Goal: Transaction & Acquisition: Purchase product/service

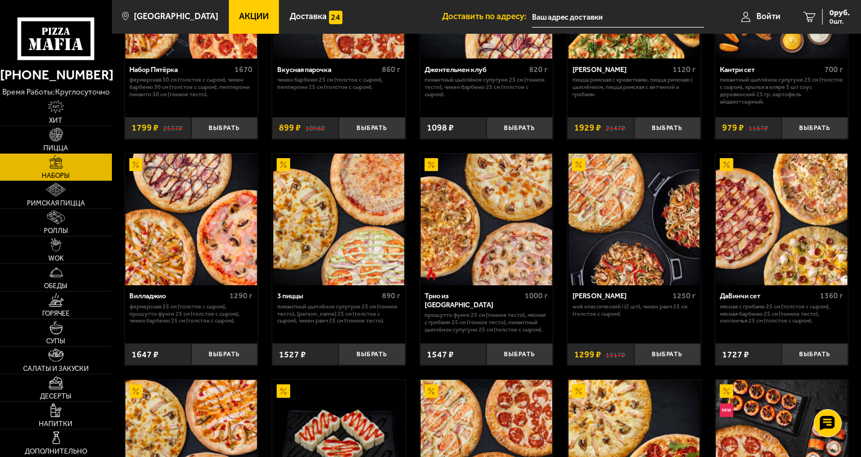
scroll to position [169, 0]
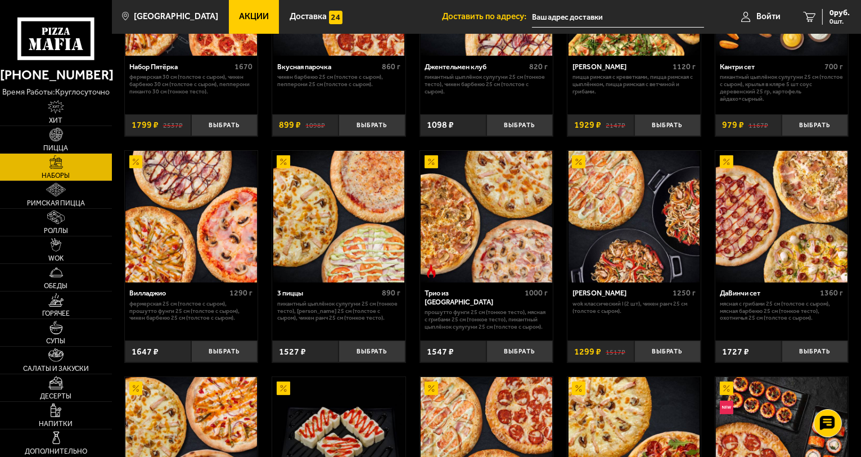
click at [206, 236] on img at bounding box center [191, 217] width 132 height 132
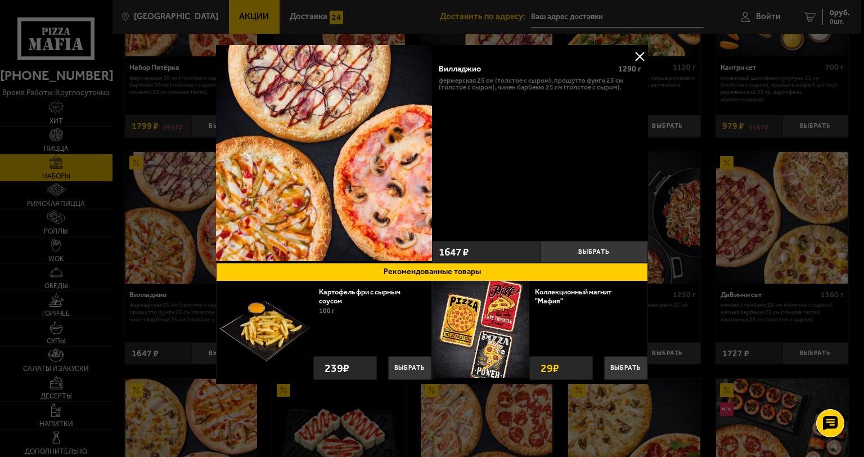
click at [638, 54] on button at bounding box center [639, 56] width 17 height 17
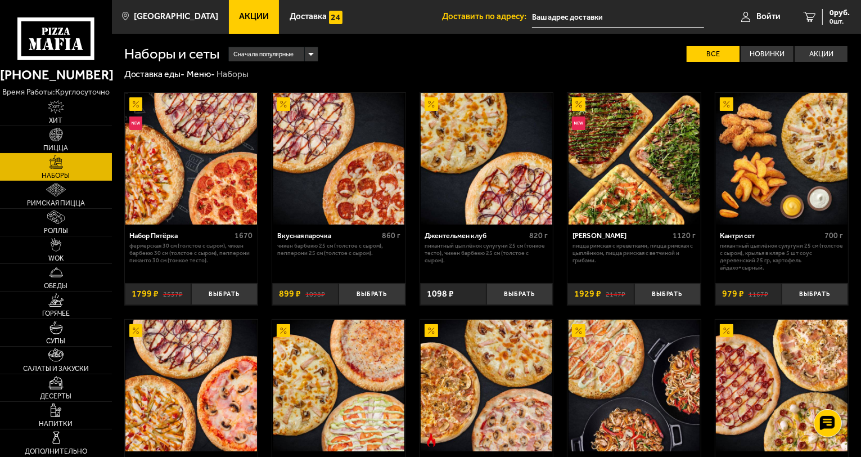
click at [74, 139] on link "Пицца" at bounding box center [56, 139] width 112 height 27
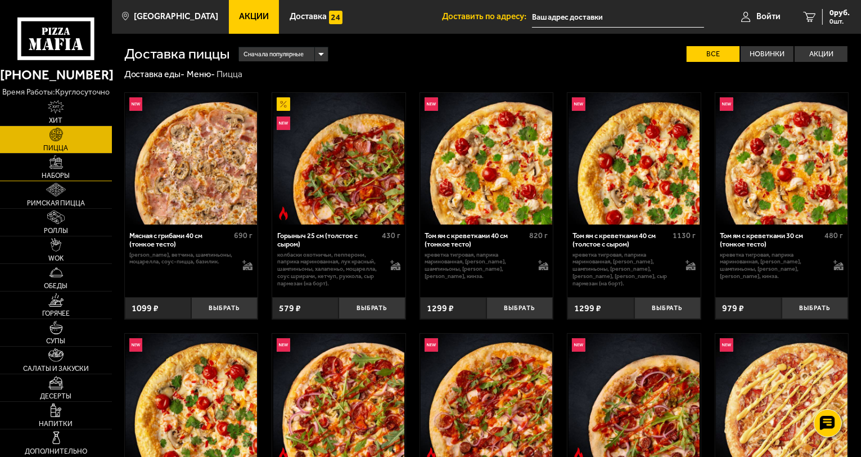
click at [61, 166] on img at bounding box center [55, 161] width 13 height 13
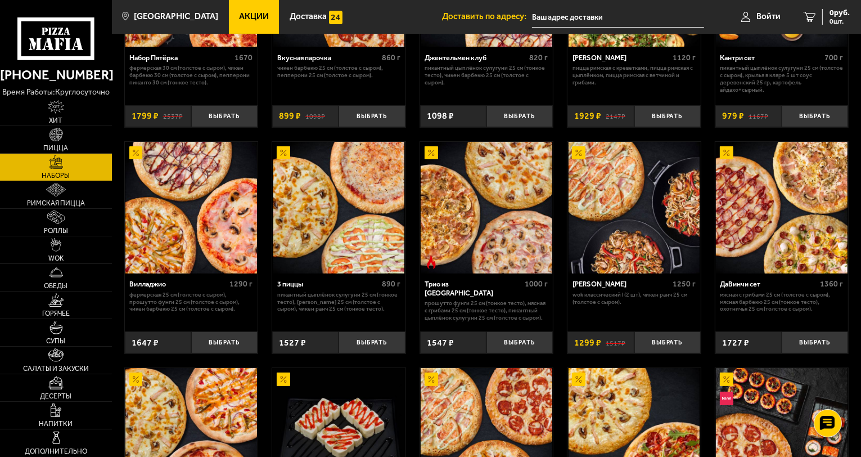
scroll to position [112, 0]
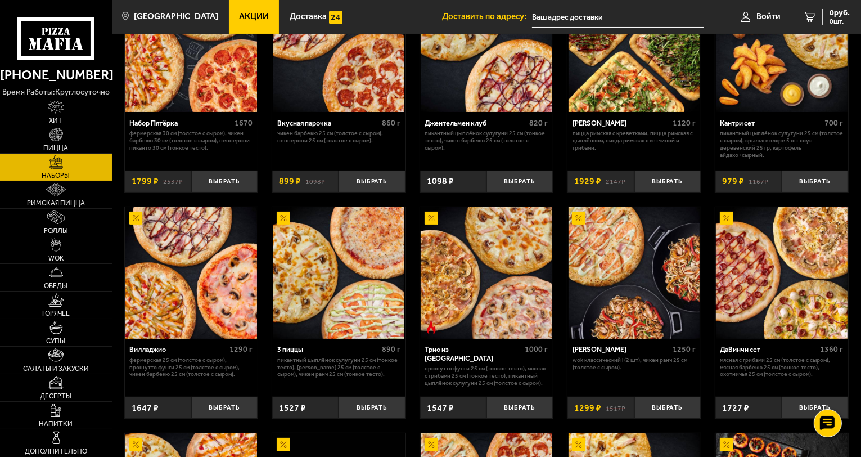
click at [349, 267] on img at bounding box center [339, 273] width 132 height 132
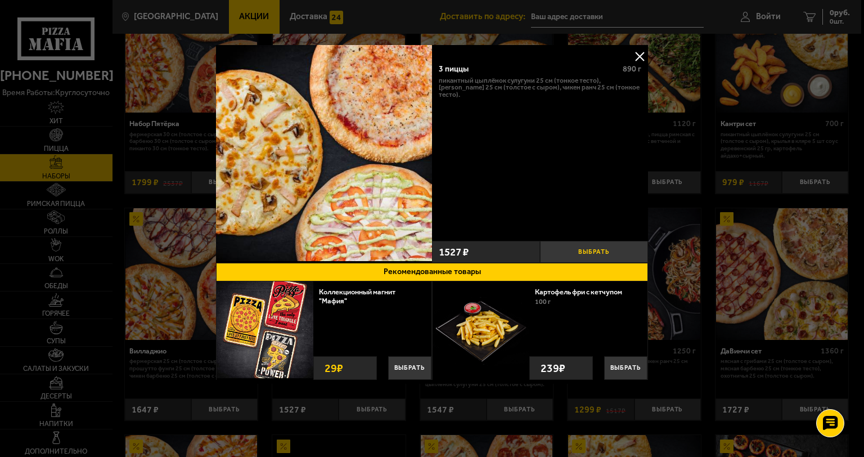
click at [596, 246] on button "Выбрать" at bounding box center [594, 252] width 108 height 22
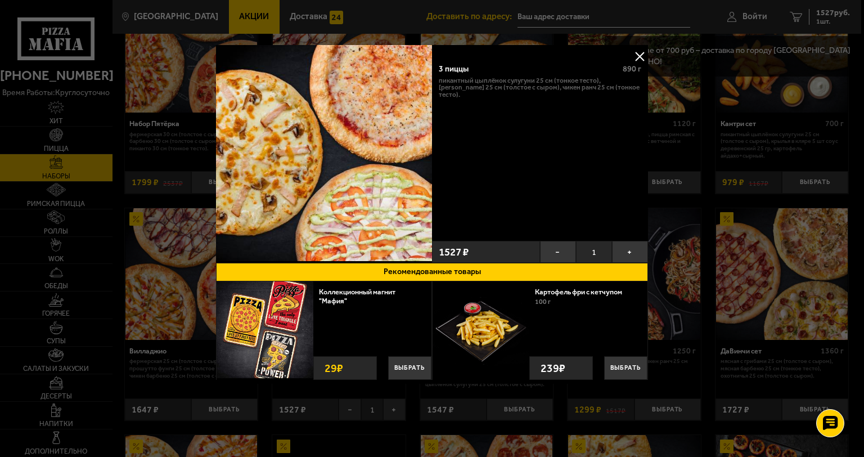
click at [639, 53] on button at bounding box center [639, 56] width 17 height 17
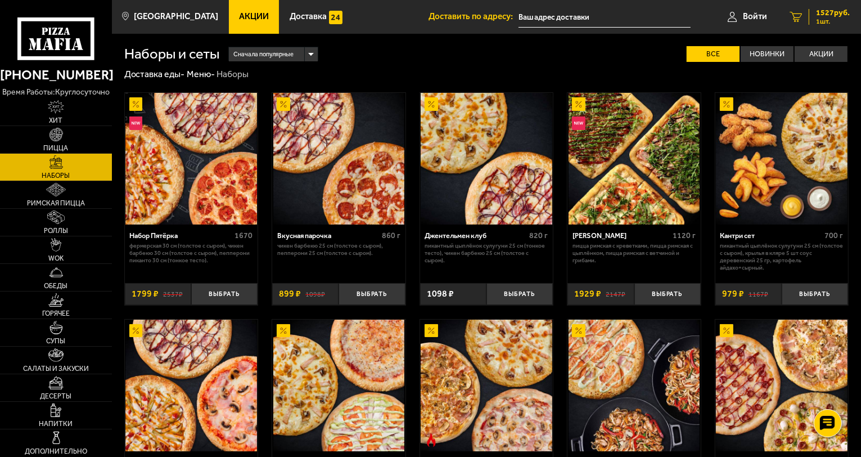
click at [816, 15] on span "1527 руб." at bounding box center [833, 13] width 34 height 8
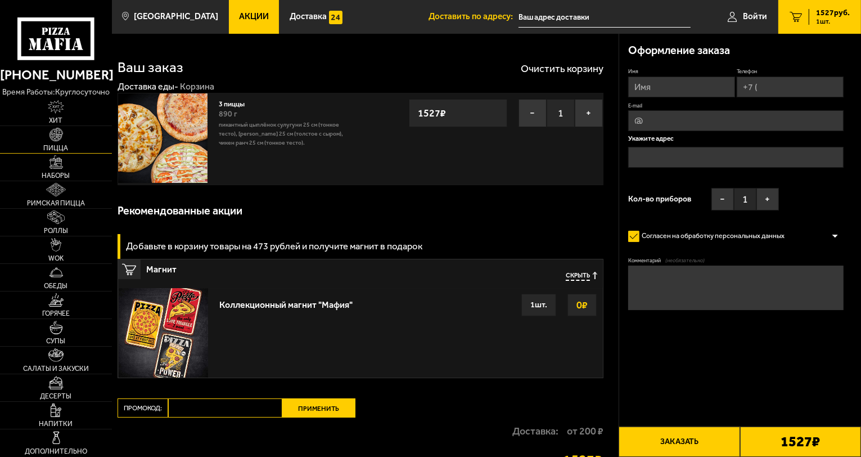
click at [64, 139] on link "Пицца" at bounding box center [56, 139] width 112 height 27
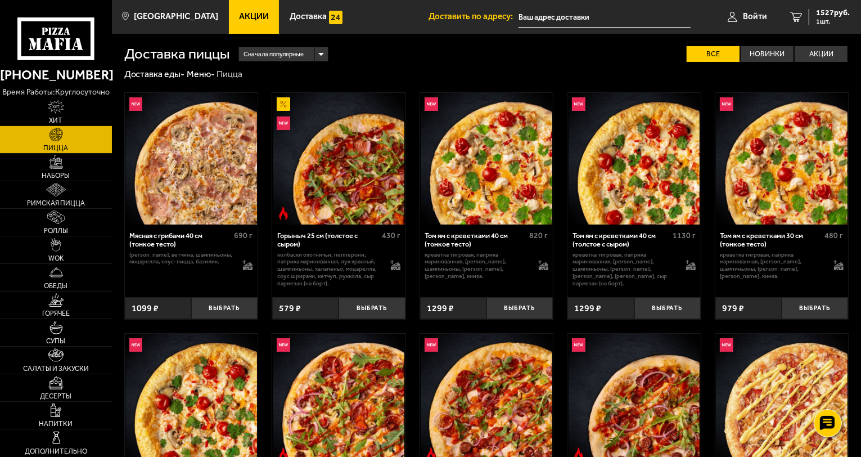
click at [324, 52] on div "Сначала популярные" at bounding box center [283, 54] width 88 height 15
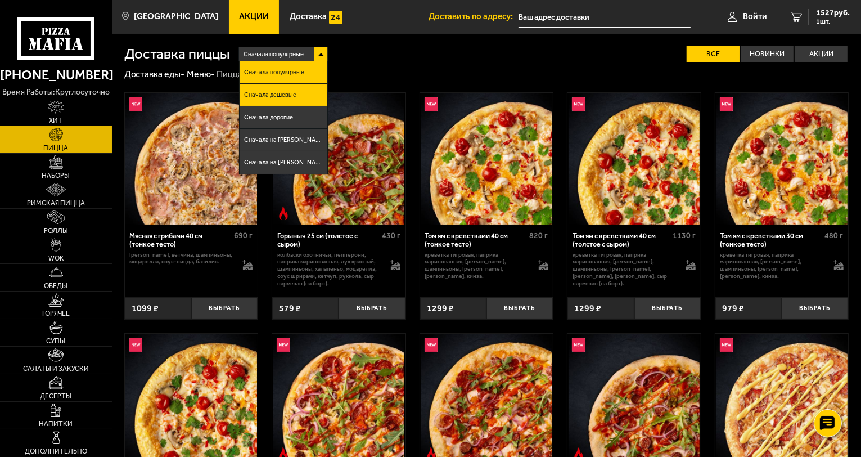
click at [283, 103] on li "Сначала дешевые" at bounding box center [283, 95] width 87 height 22
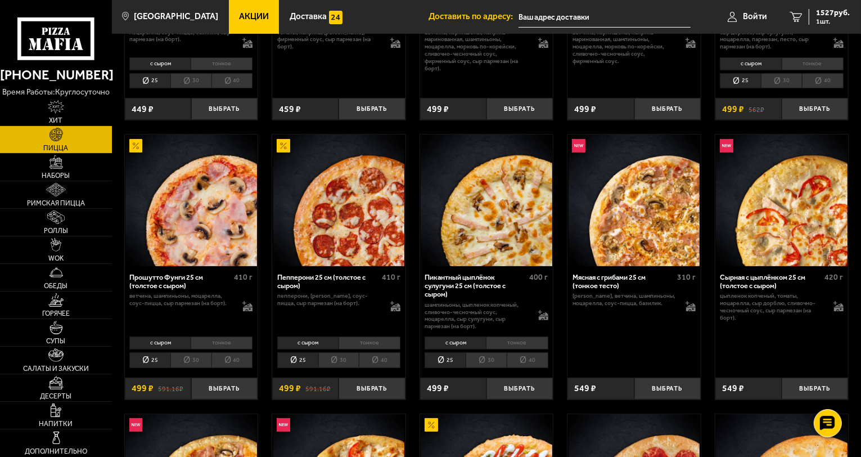
scroll to position [225, 0]
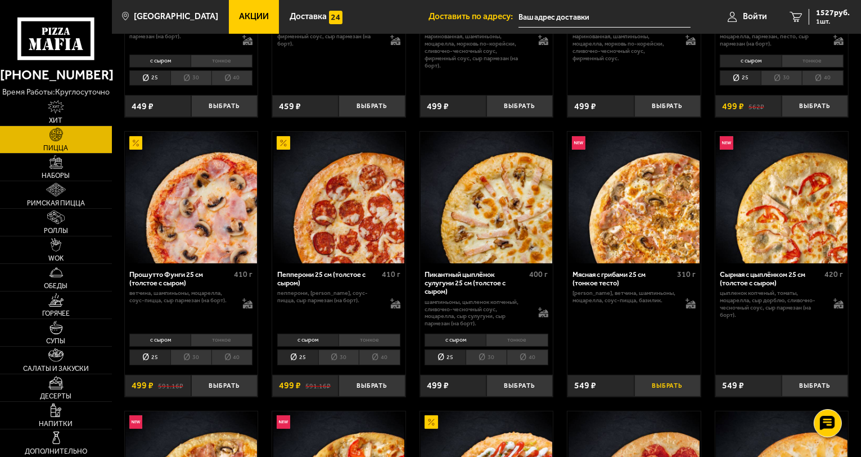
click at [662, 377] on button "Выбрать" at bounding box center [667, 385] width 66 height 22
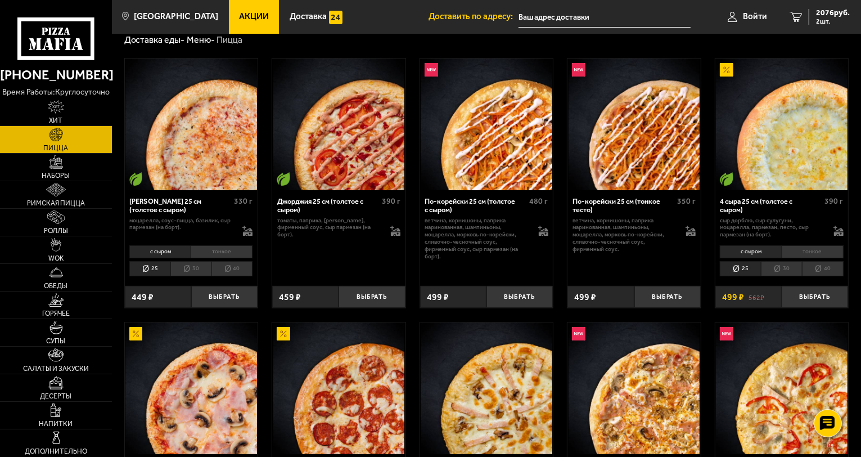
scroll to position [0, 0]
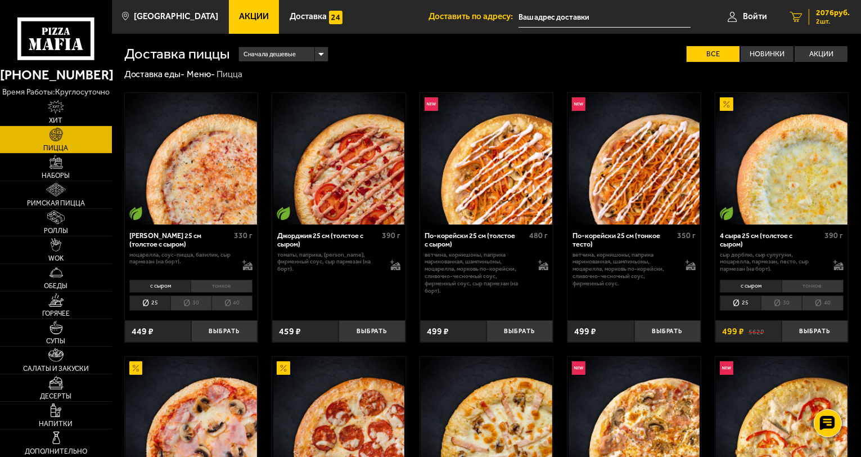
click at [826, 13] on span "2076 руб." at bounding box center [833, 13] width 34 height 8
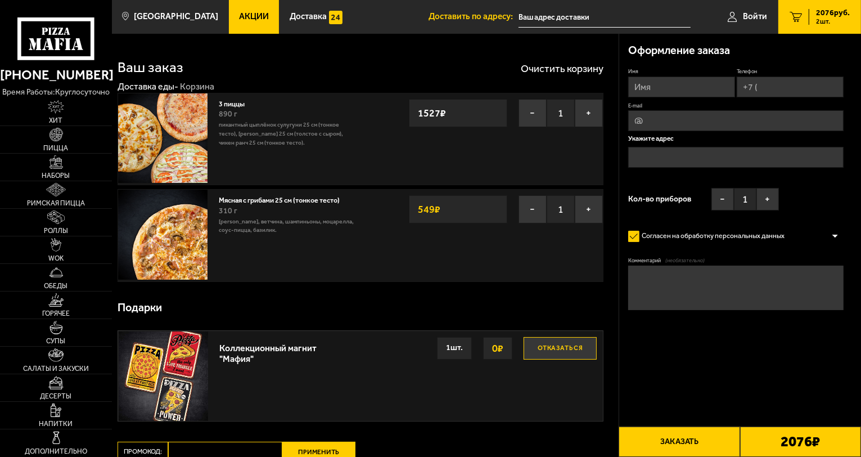
click at [660, 85] on input "Имя" at bounding box center [681, 86] width 107 height 21
type input "игорь"
click at [783, 87] on input "Телефон" at bounding box center [790, 86] width 107 height 21
type input "+7 (911) 147-25-02"
type input "trifonov_ig@mail.ru"
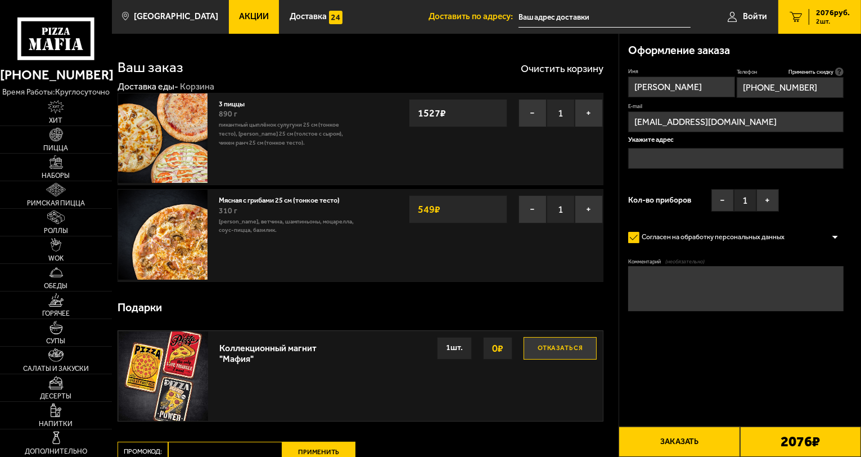
type input "+7 (911) 147-25-02"
click at [677, 154] on input "text" at bounding box center [735, 158] width 215 height 21
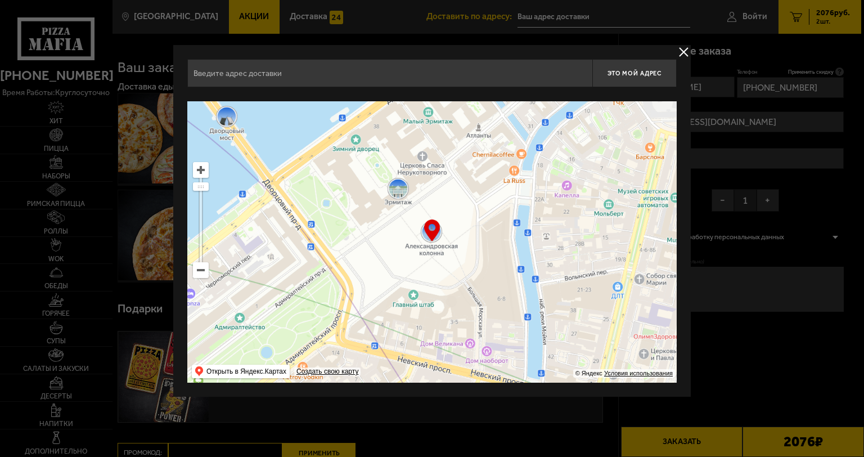
drag, startPoint x: 507, startPoint y: 254, endPoint x: 476, endPoint y: 201, distance: 61.2
click at [481, 207] on ymaps at bounding box center [431, 241] width 489 height 281
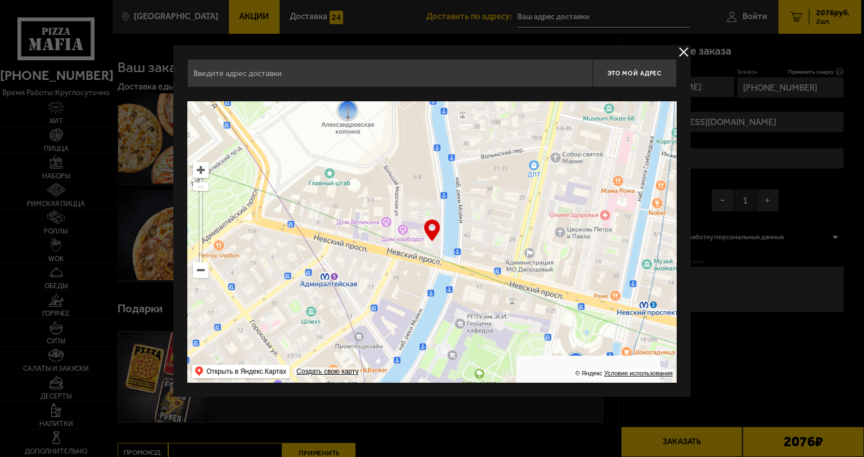
type input "набережная реки Мойки, 57"
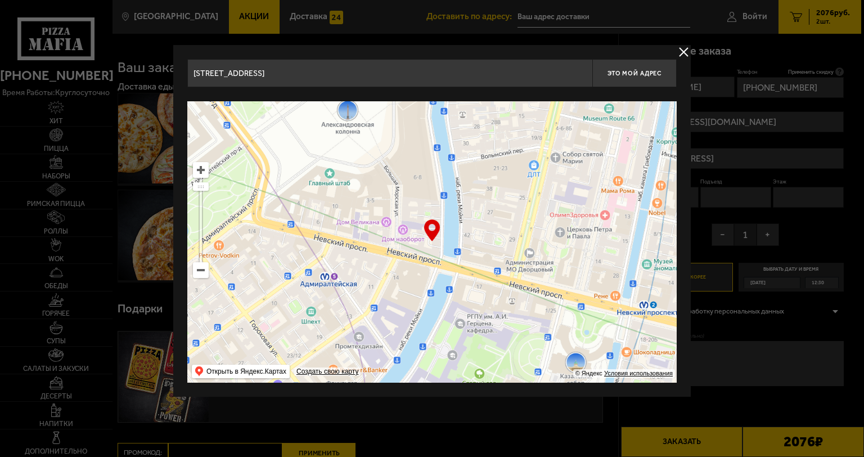
click at [202, 277] on ymaps at bounding box center [201, 270] width 16 height 16
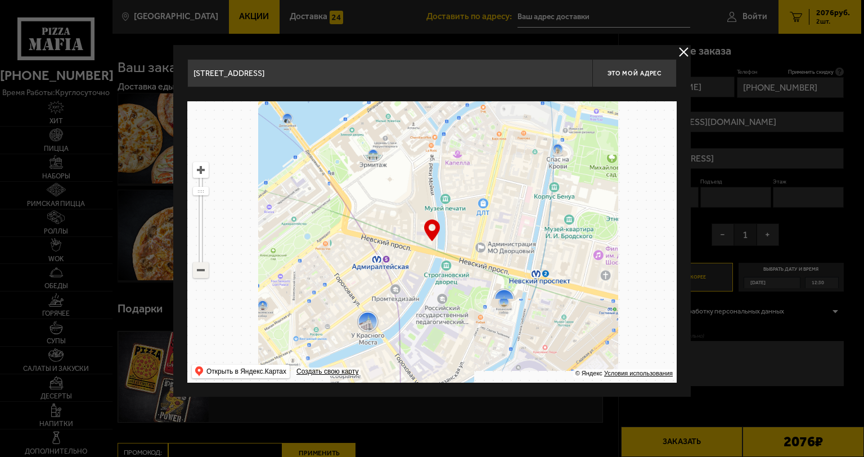
click at [202, 274] on ymaps at bounding box center [200, 270] width 15 height 15
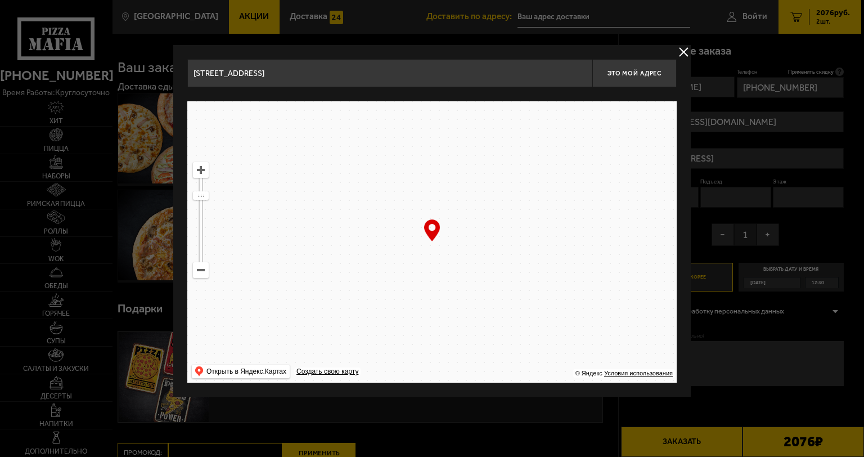
drag, startPoint x: 368, startPoint y: 284, endPoint x: 223, endPoint y: 238, distance: 152.8
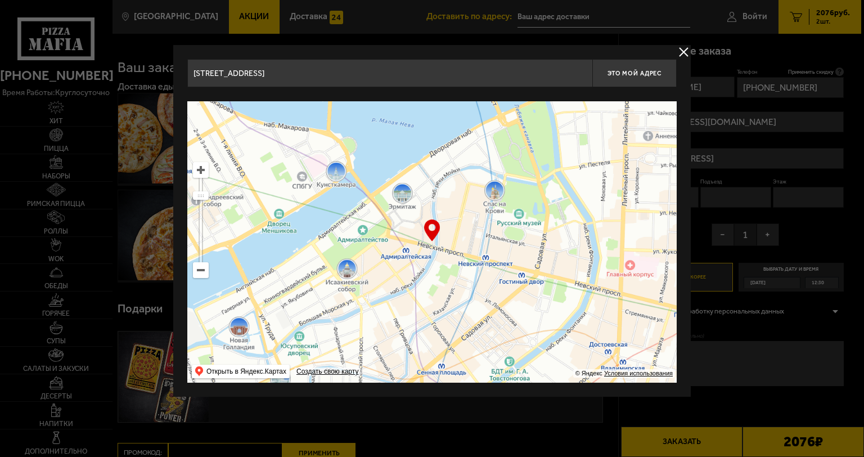
click at [222, 238] on ymaps at bounding box center [431, 241] width 489 height 281
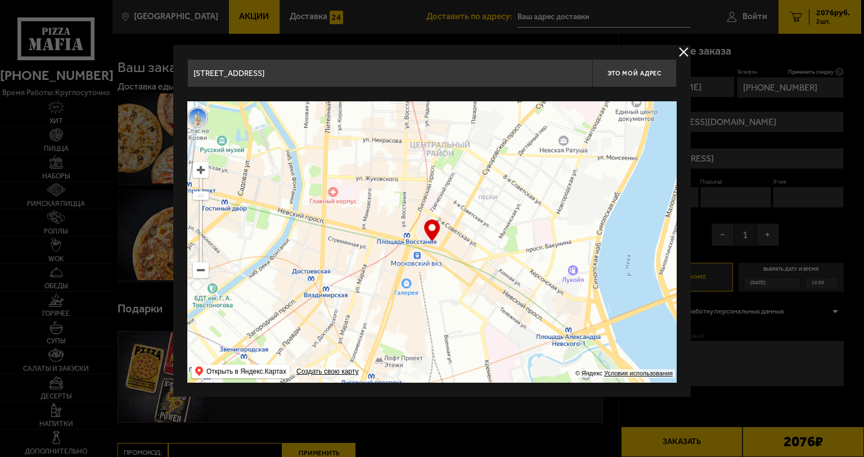
drag, startPoint x: 454, startPoint y: 253, endPoint x: 363, endPoint y: 243, distance: 91.6
click at [363, 243] on ymaps at bounding box center [431, 241] width 489 height 281
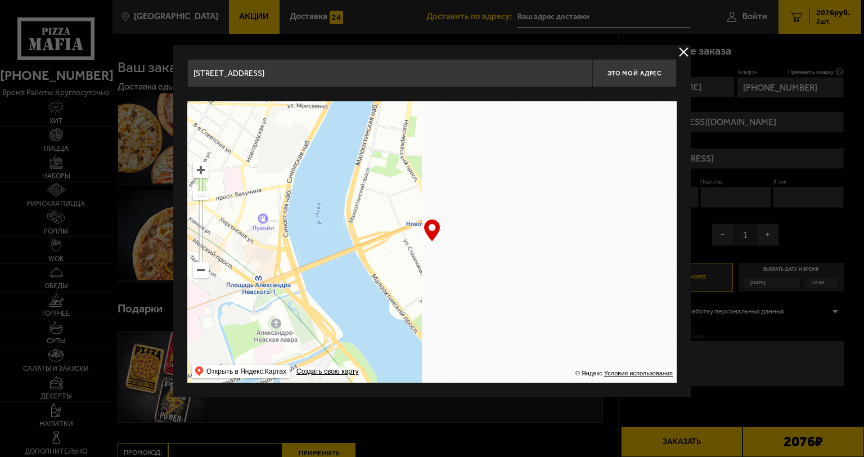
type input "Невский проспект, 128"
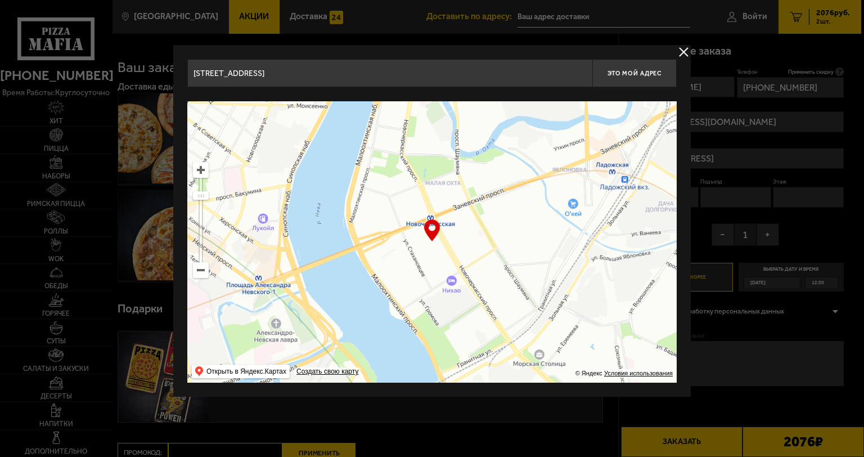
type input "Невский проспект, 128"
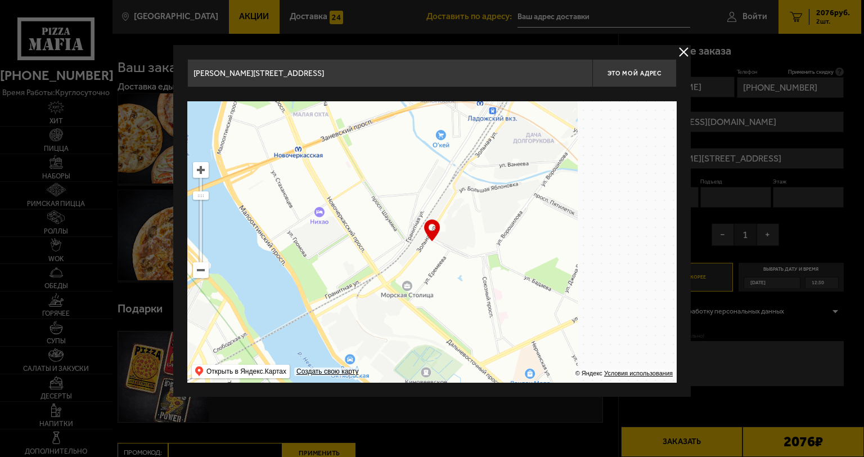
drag, startPoint x: 486, startPoint y: 263, endPoint x: 345, endPoint y: 187, distance: 160.3
click at [345, 187] on ymaps at bounding box center [431, 241] width 489 height 281
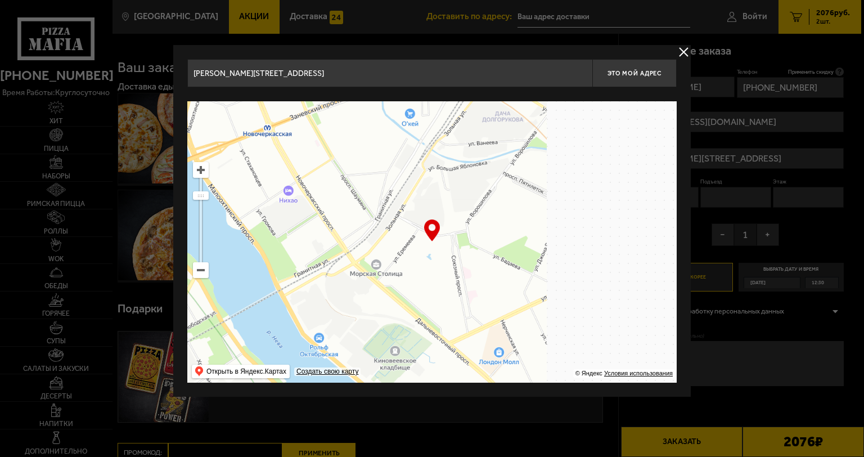
type input "Новочеркасский проспект, 45к1"
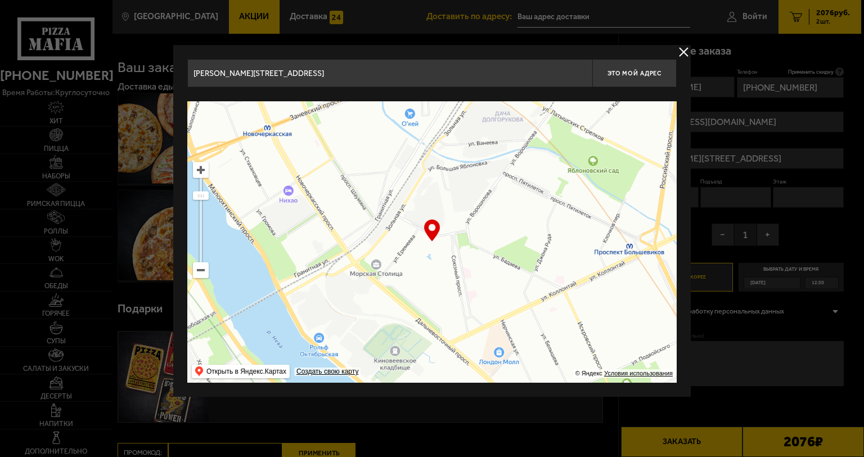
type input "Новочеркасский проспект, 45к1"
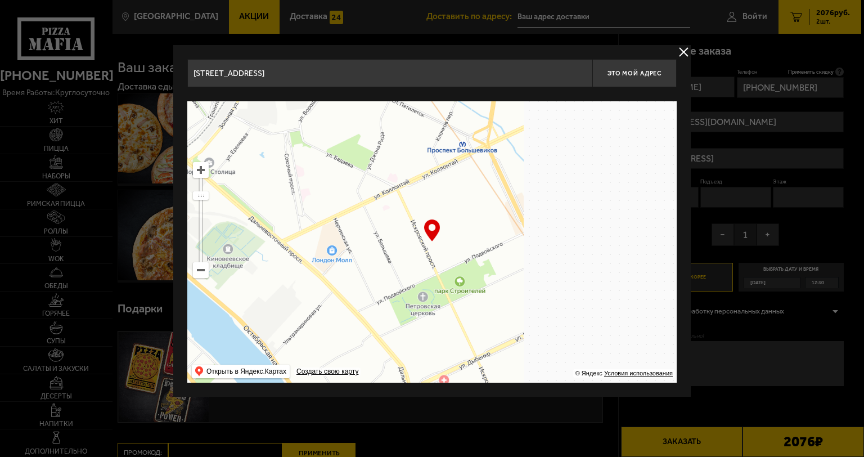
drag, startPoint x: 499, startPoint y: 261, endPoint x: 346, endPoint y: 167, distance: 179.5
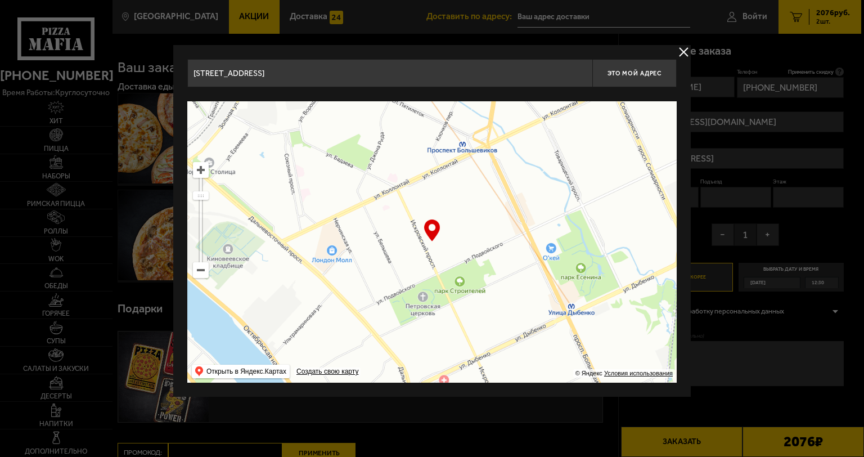
click at [346, 167] on ymaps at bounding box center [431, 241] width 489 height 281
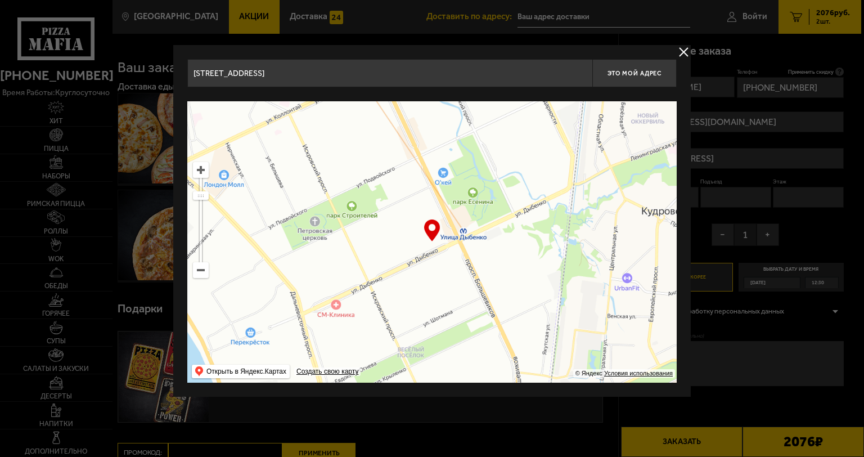
drag, startPoint x: 547, startPoint y: 280, endPoint x: 456, endPoint y: 258, distance: 93.8
click at [456, 258] on ymaps at bounding box center [431, 241] width 489 height 281
click at [200, 173] on ymaps at bounding box center [200, 170] width 15 height 15
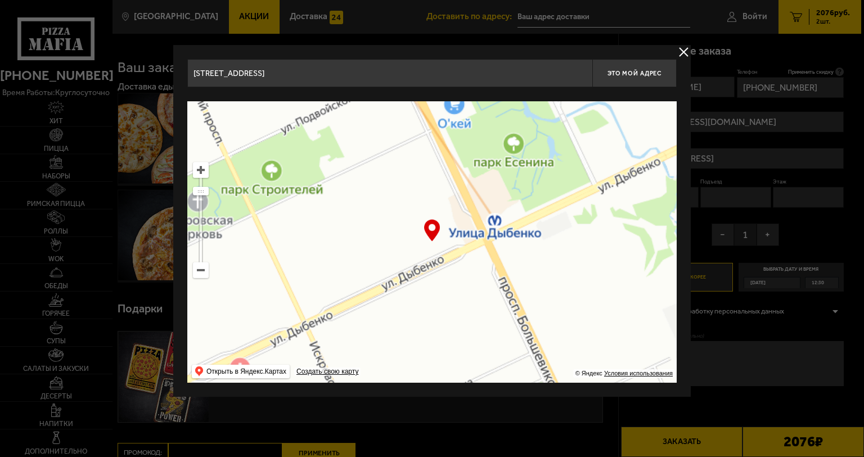
click at [200, 171] on ymaps at bounding box center [200, 170] width 15 height 15
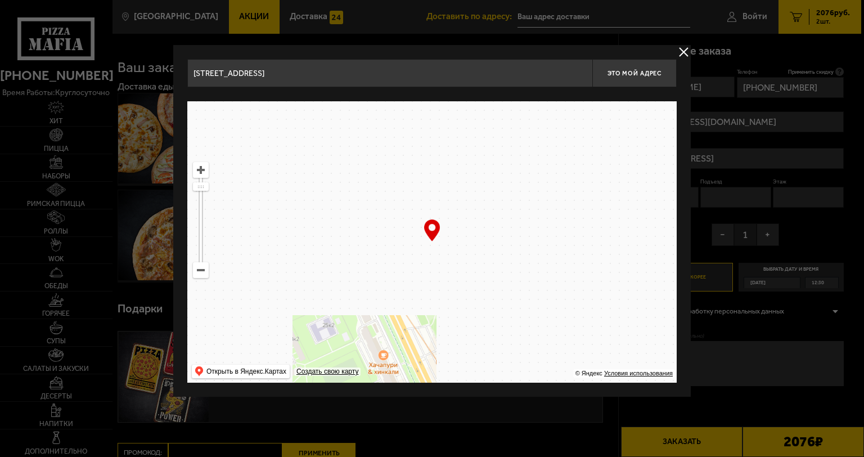
drag, startPoint x: 377, startPoint y: 171, endPoint x: 332, endPoint y: 381, distance: 214.4
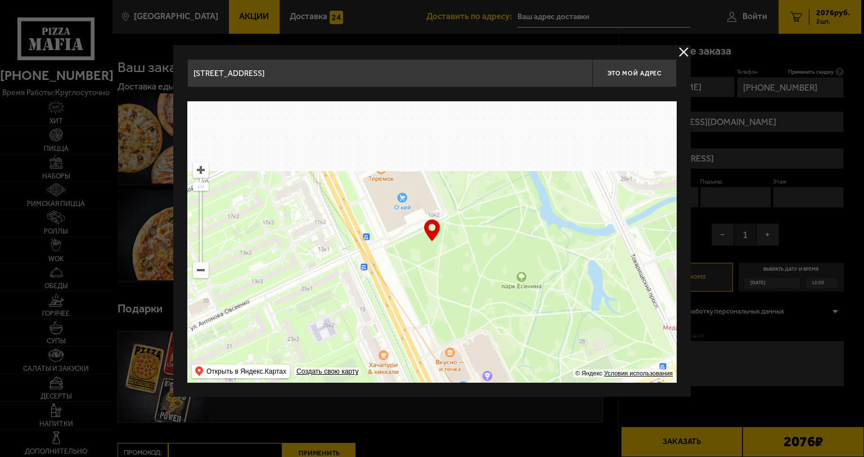
click at [306, 421] on main "Санкт-Петербург Все Акции Доставка Личный кабинет Акции Доставка Доставить по а…" at bounding box center [486, 315] width 749 height 631
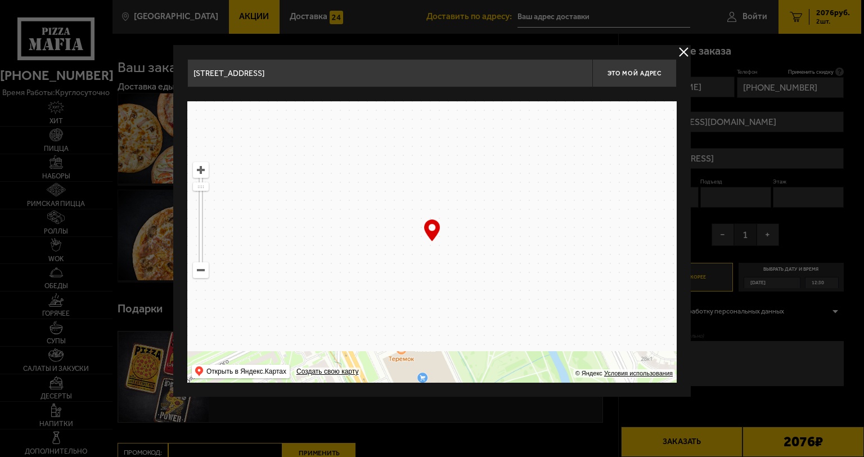
drag, startPoint x: 405, startPoint y: 277, endPoint x: 405, endPoint y: 332, distance: 54.5
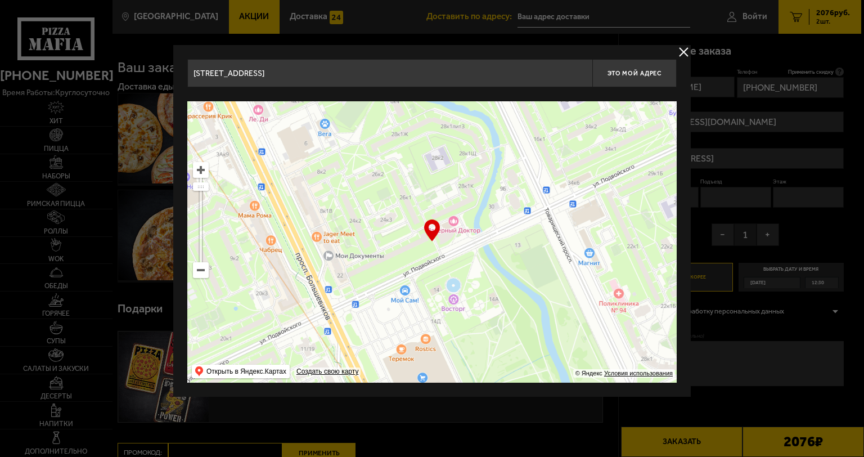
click at [405, 332] on ymaps at bounding box center [431, 241] width 489 height 281
type input "проспект Большевиков, 14"
click at [205, 168] on ymaps at bounding box center [200, 170] width 15 height 15
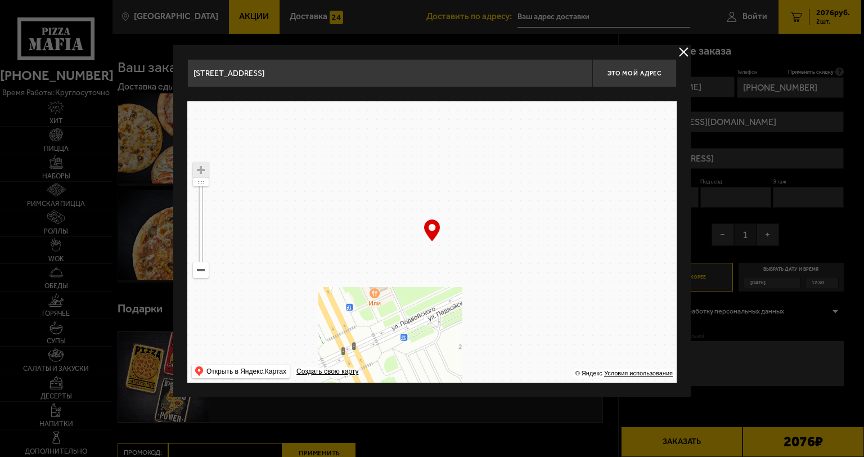
type input "улица Подвойского, 24к1У"
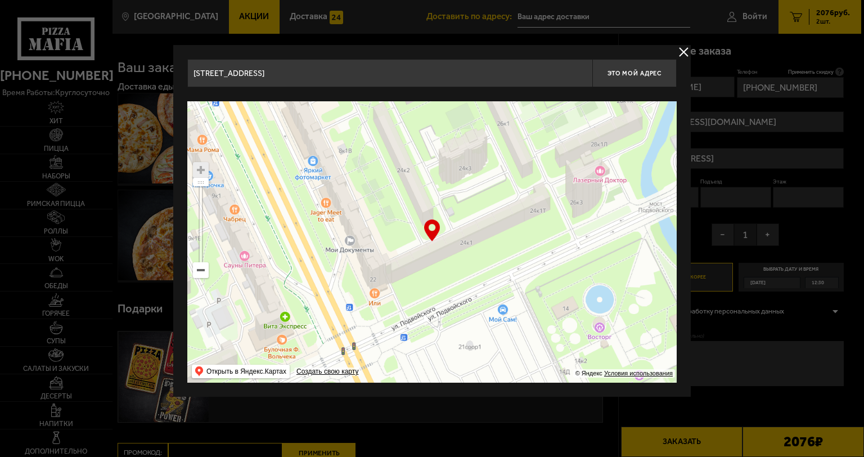
type input "улица Подвойского, 24к1У"
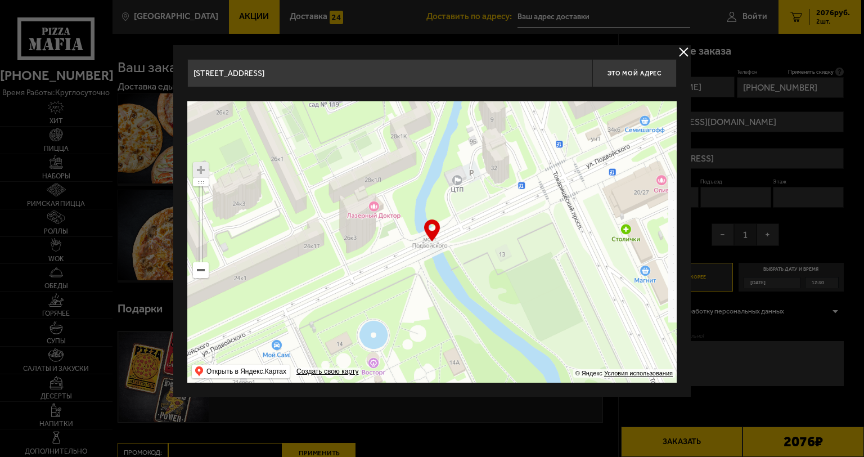
drag, startPoint x: 317, startPoint y: 221, endPoint x: 213, endPoint y: 227, distance: 104.7
click at [213, 227] on ymaps at bounding box center [431, 241] width 489 height 281
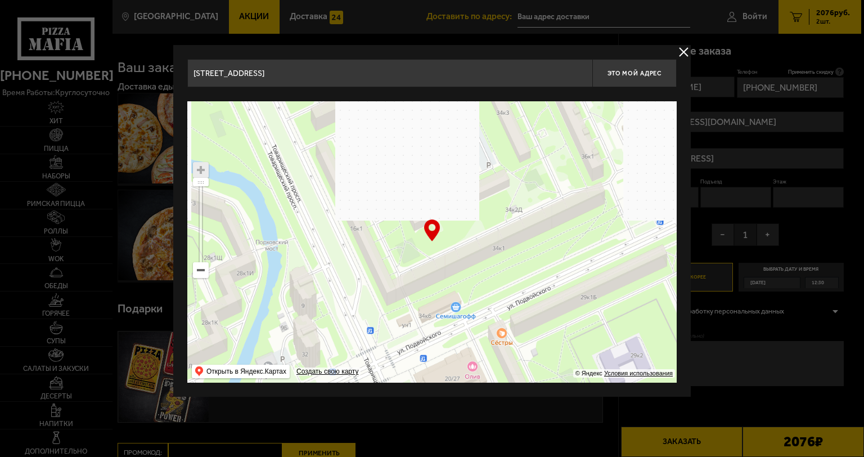
drag, startPoint x: 607, startPoint y: 149, endPoint x: 418, endPoint y: 335, distance: 265.2
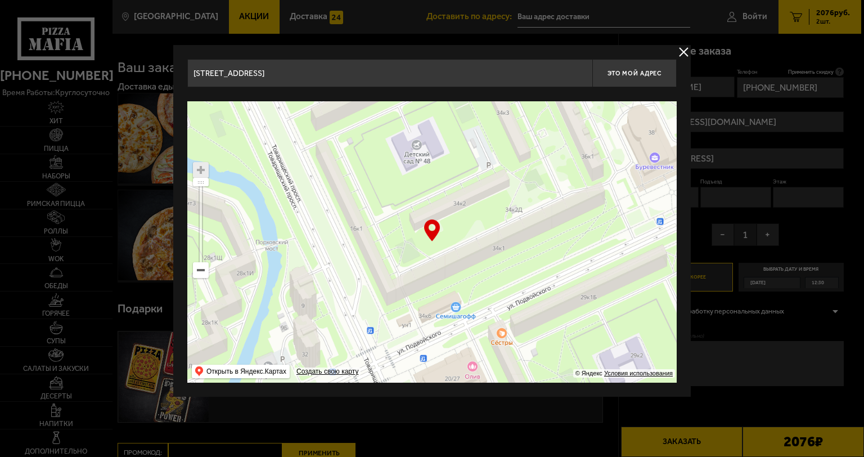
click at [418, 335] on ymaps at bounding box center [431, 241] width 489 height 281
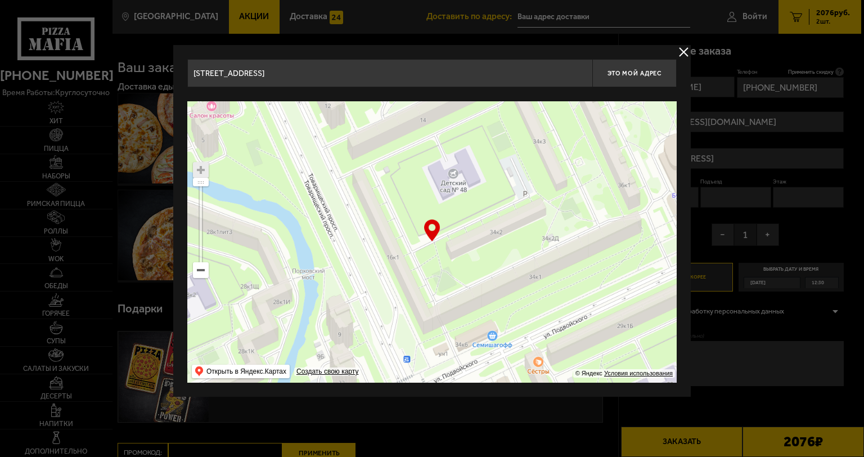
type input "улица Подвойского, 34к2"
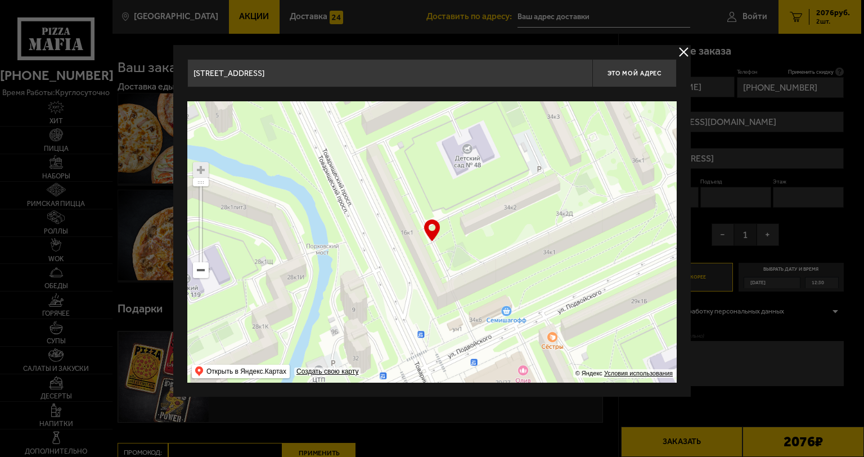
drag, startPoint x: 380, startPoint y: 256, endPoint x: 413, endPoint y: 233, distance: 39.9
click at [413, 233] on ymaps at bounding box center [431, 241] width 489 height 281
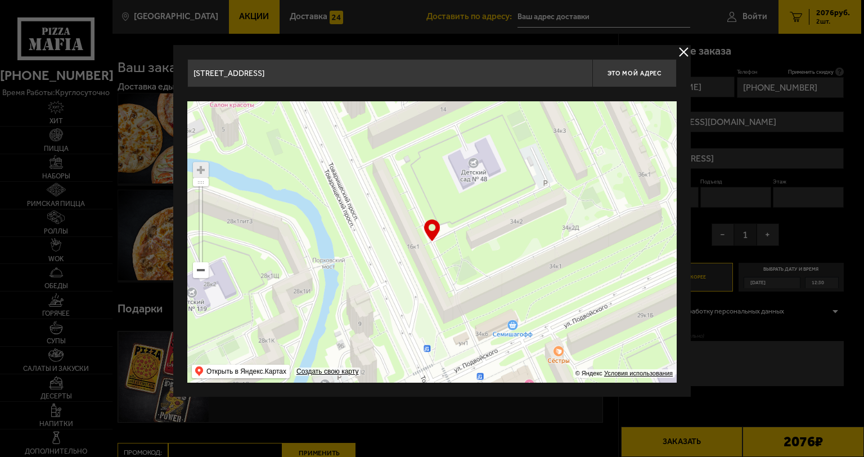
drag, startPoint x: 475, startPoint y: 251, endPoint x: 481, endPoint y: 265, distance: 15.4
click at [481, 265] on ymaps at bounding box center [431, 241] width 489 height 281
click at [630, 71] on span "Это мой адрес" at bounding box center [634, 73] width 54 height 7
type input "улица Подвойского, 34к2"
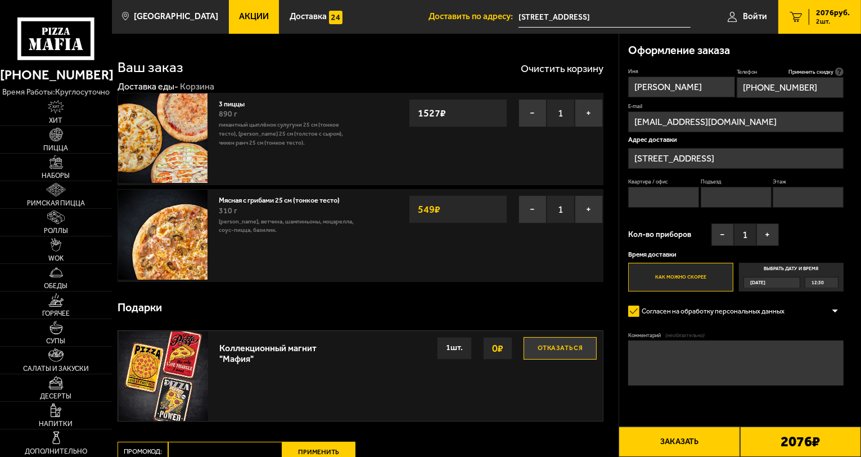
click at [831, 279] on div "12:30" at bounding box center [821, 282] width 33 height 10
click at [0, 0] on input "Выбрать дату и время Сегодня 12:30" at bounding box center [0, 0] width 0 height 0
click at [833, 281] on div "12:30" at bounding box center [821, 282] width 33 height 10
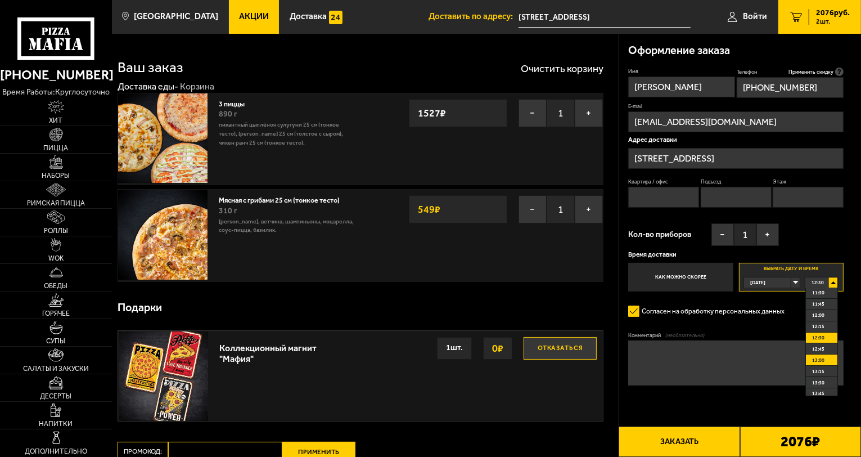
click at [819, 361] on span "13:00" at bounding box center [818, 360] width 12 height 10
click at [812, 281] on span "13:00" at bounding box center [817, 282] width 12 height 10
click at [820, 361] on span "13:00" at bounding box center [818, 360] width 12 height 10
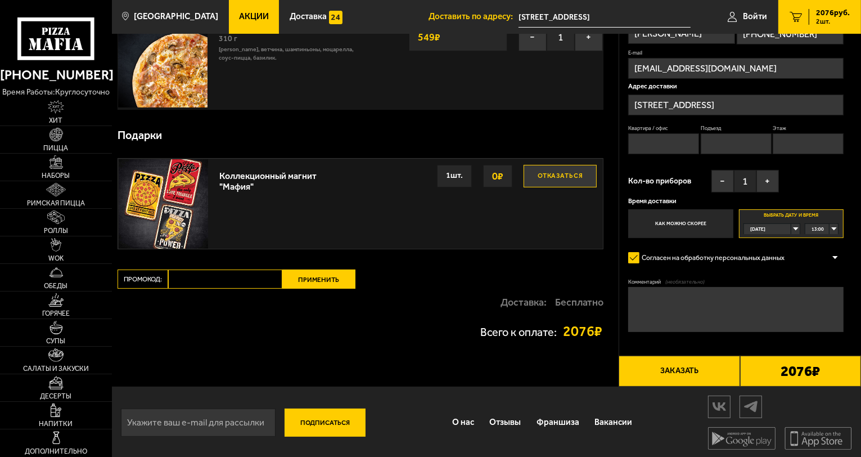
scroll to position [173, 0]
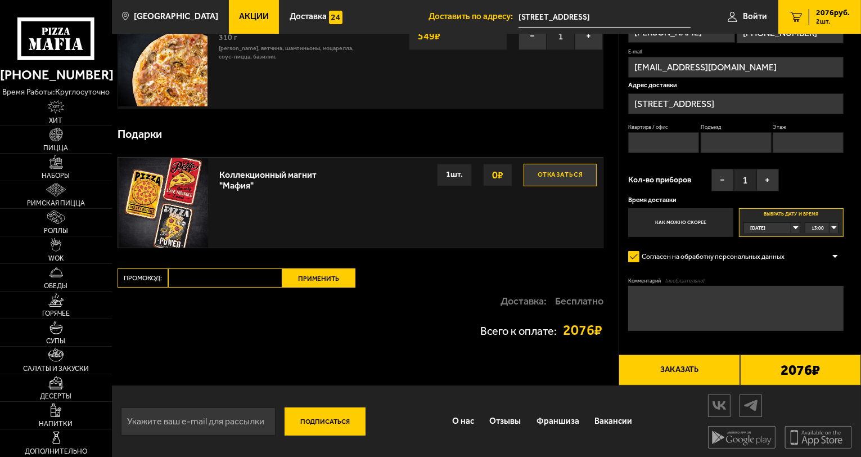
click at [681, 373] on button "Заказать" at bounding box center [679, 369] width 121 height 30
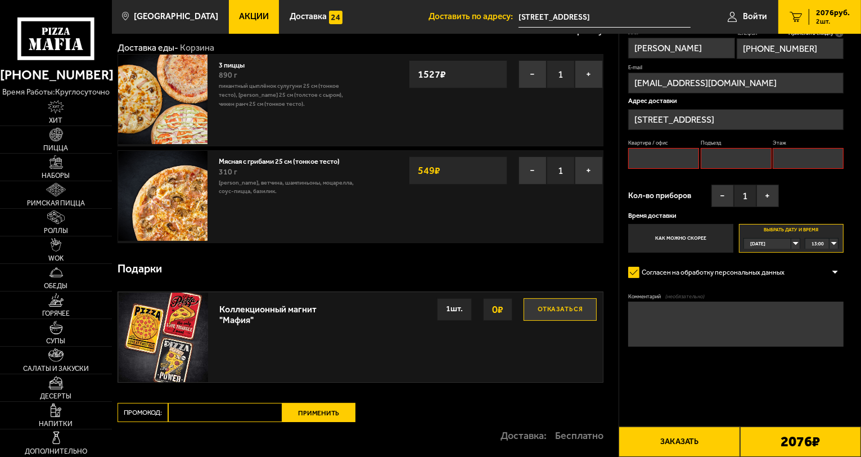
scroll to position [0, 0]
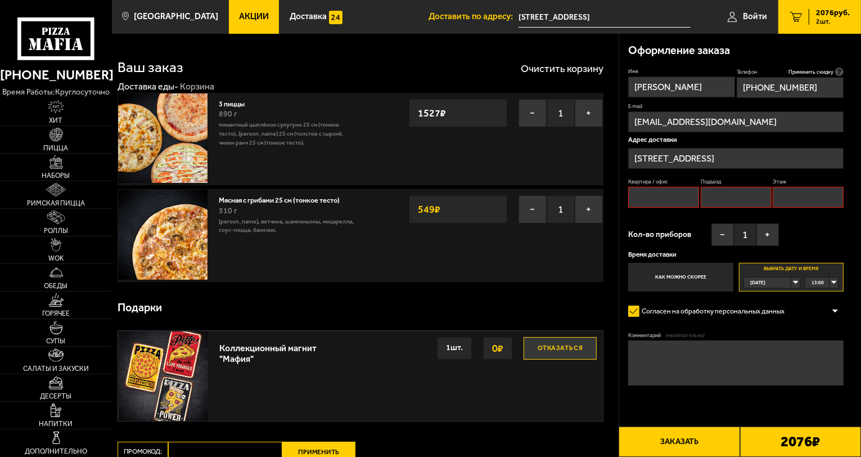
click at [722, 193] on input "Подъезд" at bounding box center [736, 197] width 71 height 21
type input "3"
click at [786, 197] on input "Этаж" at bounding box center [808, 197] width 71 height 21
type input "2"
click at [670, 198] on input "Квартира / офис" at bounding box center [663, 197] width 71 height 21
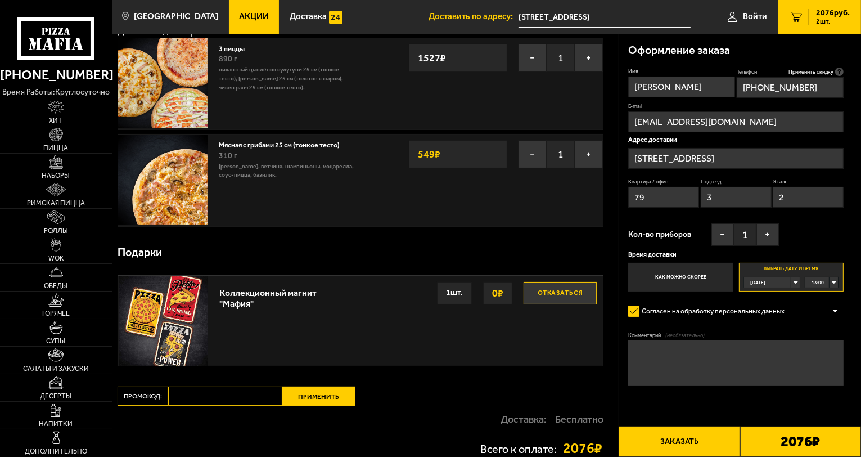
scroll to position [56, 0]
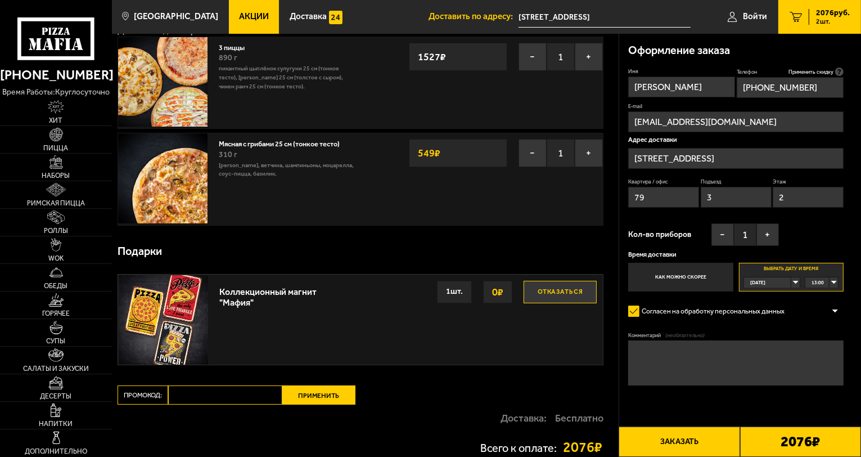
type input "79"
click at [750, 157] on input "улица Подвойского, 34к2" at bounding box center [735, 158] width 215 height 21
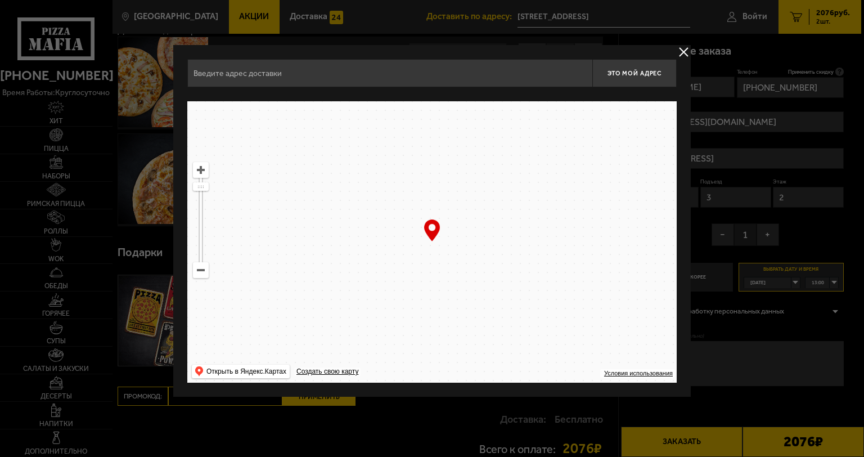
type input "улица Подвойского, 34к2"
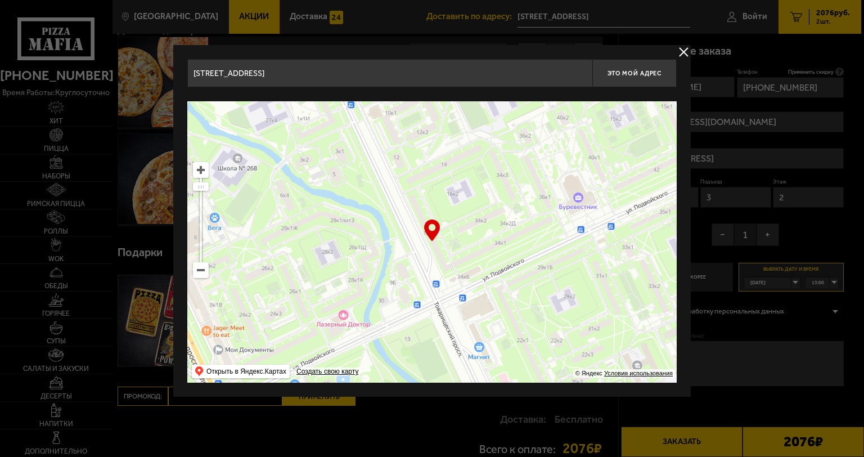
drag, startPoint x: 459, startPoint y: 251, endPoint x: 485, endPoint y: 236, distance: 30.3
click at [485, 236] on ymaps at bounding box center [431, 241] width 489 height 281
type input "Товарищеский проспект, 16к1"
click at [637, 78] on button "Это мой адрес" at bounding box center [634, 73] width 84 height 28
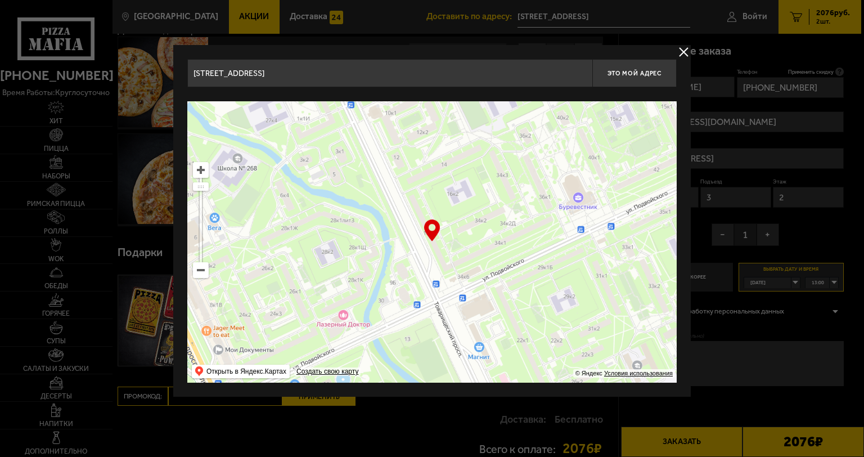
type input "Товарищеский проспект, 16к1"
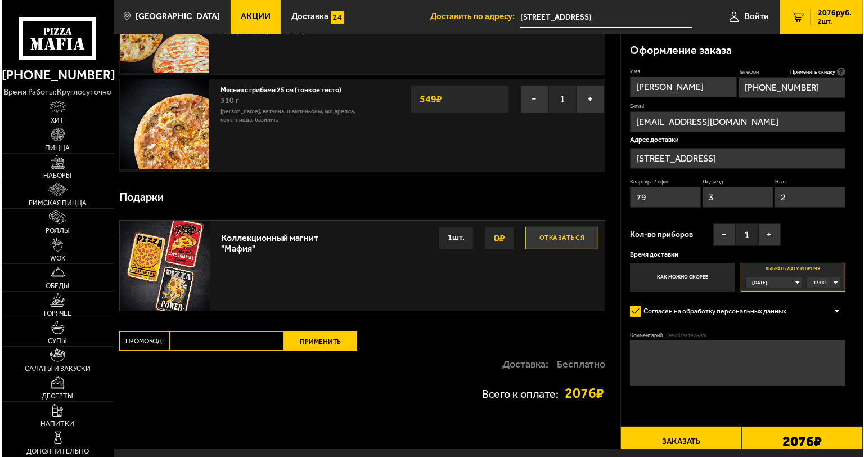
scroll to position [112, 0]
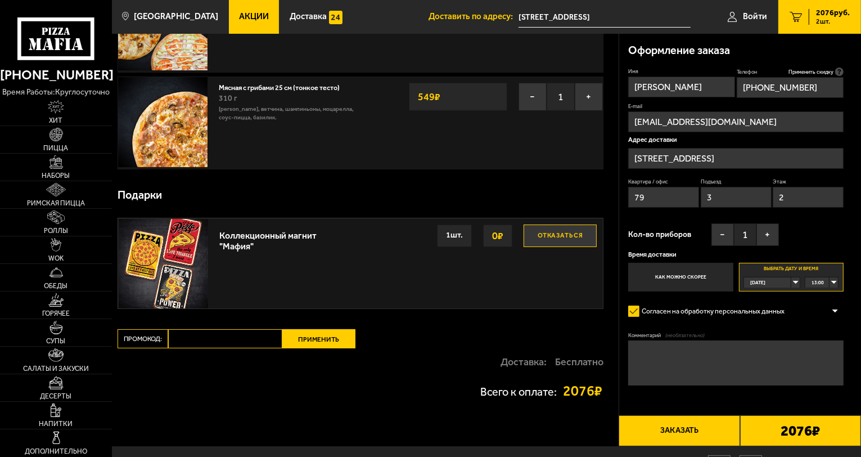
click at [691, 432] on button "Заказать" at bounding box center [679, 430] width 121 height 30
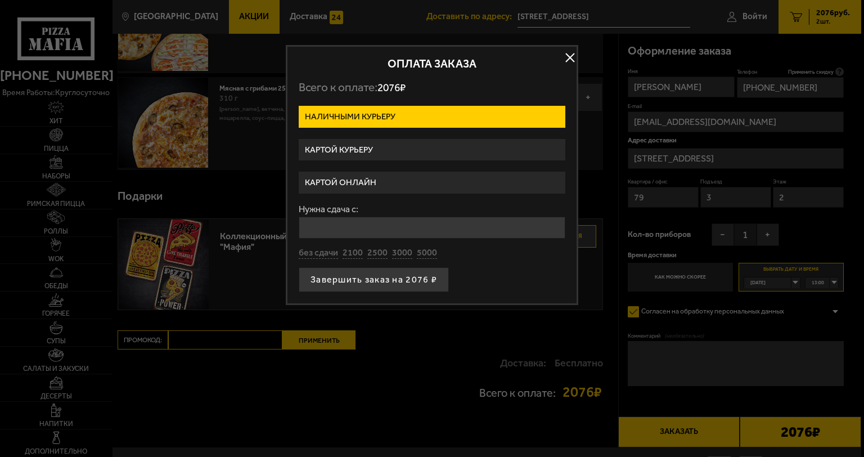
click at [367, 150] on label "Картой курьеру" at bounding box center [432, 150] width 267 height 22
click at [0, 0] on input "Картой курьеру" at bounding box center [0, 0] width 0 height 0
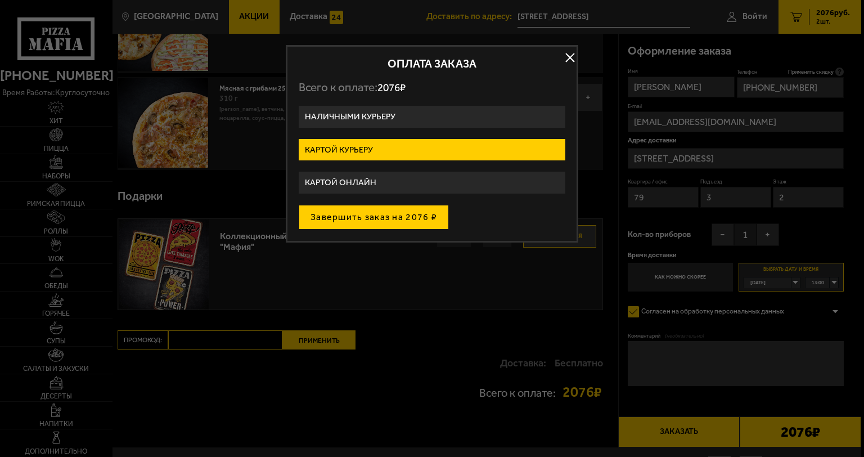
click at [360, 207] on button "Завершить заказ на 2076 ₽" at bounding box center [374, 217] width 150 height 25
